Goal: Task Accomplishment & Management: Use online tool/utility

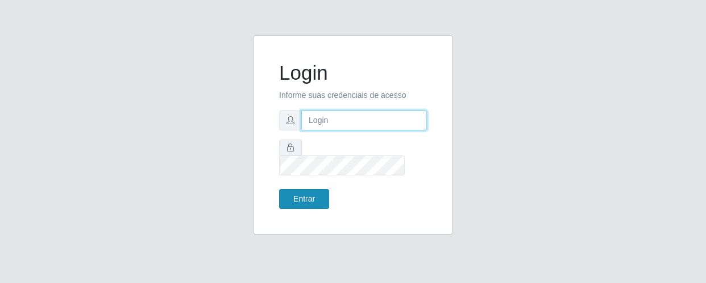
type input "[EMAIL_ADDRESS][DOMAIN_NAME]"
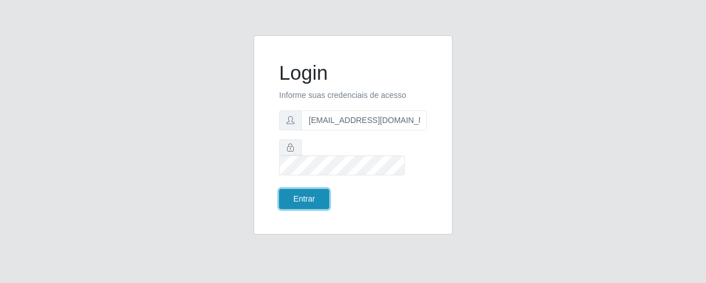
click at [315, 191] on button "Entrar" at bounding box center [304, 199] width 50 height 20
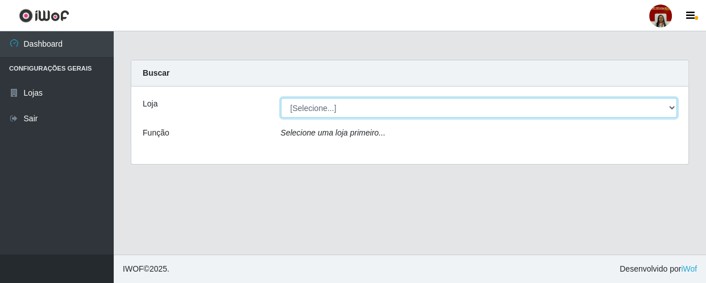
click at [292, 108] on select "[Selecione...] Mar Vermelho - Loja 04" at bounding box center [479, 108] width 397 height 20
select select "251"
click at [281, 98] on select "[Selecione...] Mar Vermelho - Loja 04" at bounding box center [479, 108] width 397 height 20
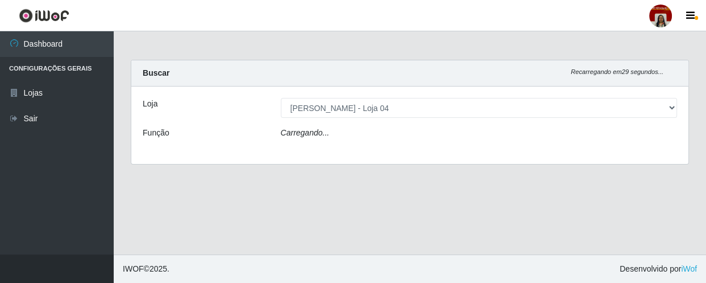
click at [320, 128] on icon "Carregando..." at bounding box center [305, 132] width 49 height 9
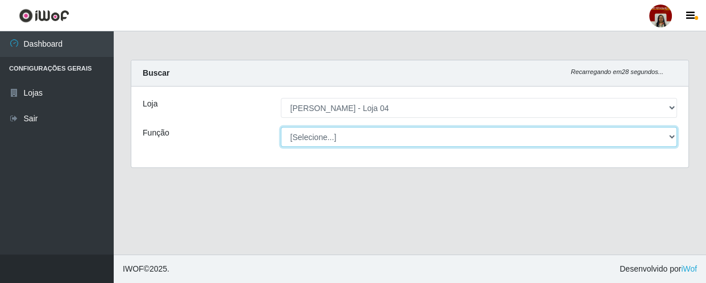
click at [322, 134] on select "[Selecione...] ASG ASG + ASG ++ Auxiliar de Depósito Auxiliar de Depósito + Aux…" at bounding box center [479, 137] width 397 height 20
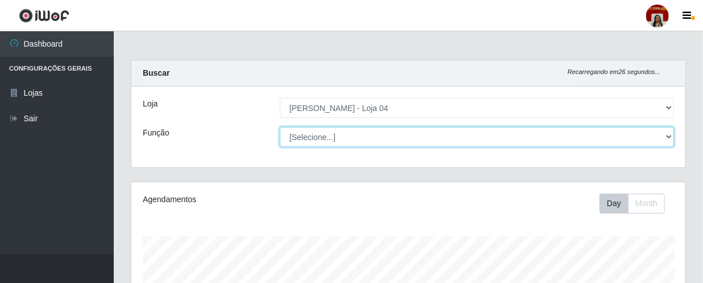
scroll to position [236, 554]
select select "22"
click at [280, 127] on select "[Selecione...] ASG ASG + ASG ++ Auxiliar de Depósito Auxiliar de Depósito + Aux…" at bounding box center [477, 137] width 394 height 20
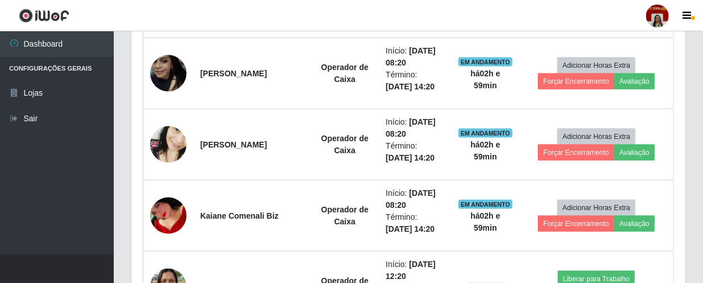
scroll to position [649, 0]
